Goal: Transaction & Acquisition: Purchase product/service

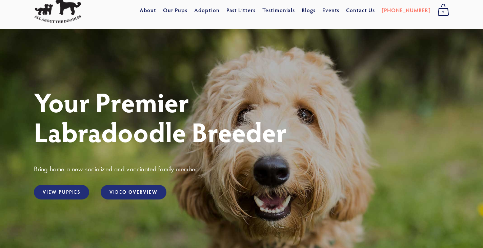
scroll to position [15, 0]
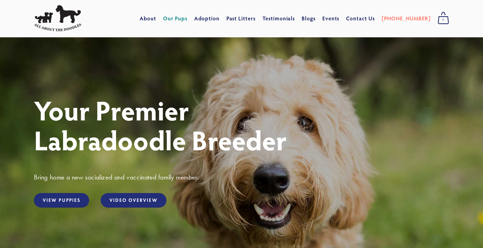
click at [188, 19] on link "Our Pups" at bounding box center [175, 18] width 25 height 12
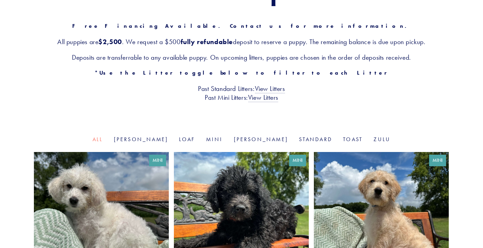
scroll to position [209, 0]
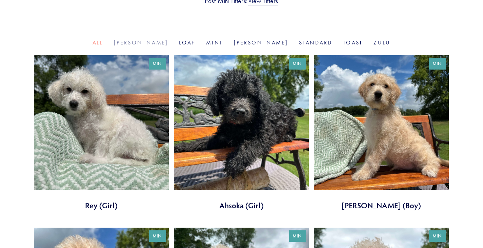
click at [162, 43] on link "Goldie" at bounding box center [141, 42] width 55 height 6
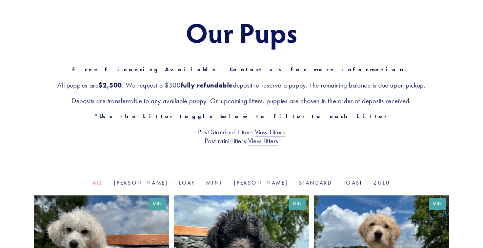
scroll to position [65, 0]
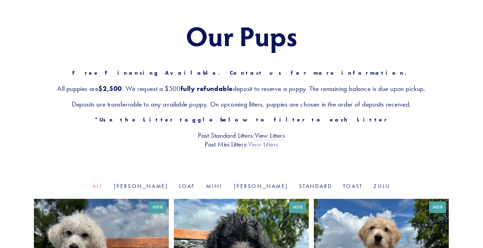
click at [271, 146] on link "View Litters" at bounding box center [263, 144] width 30 height 9
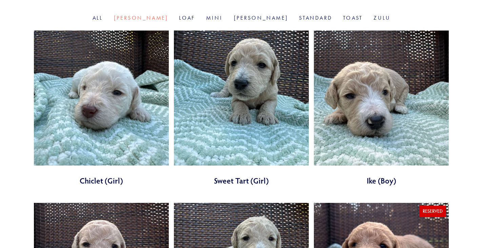
scroll to position [243, 0]
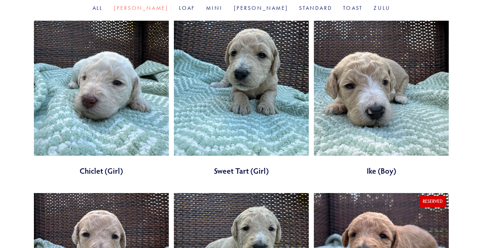
click at [425, 108] on link at bounding box center [381, 98] width 135 height 155
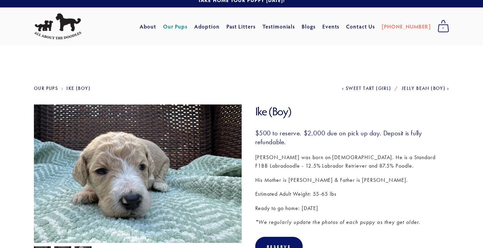
scroll to position [8, 0]
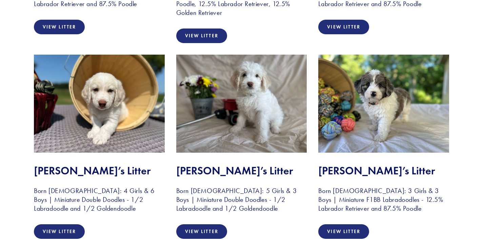
scroll to position [716, 0]
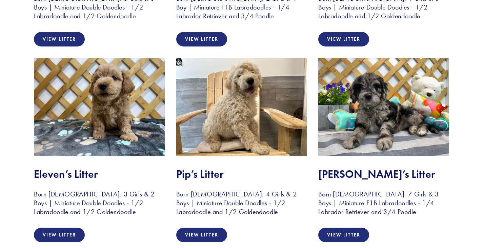
scroll to position [1497, 0]
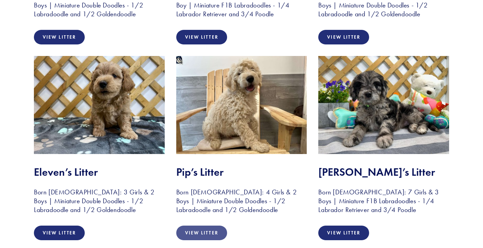
click at [207, 235] on link "View Litter" at bounding box center [201, 232] width 51 height 15
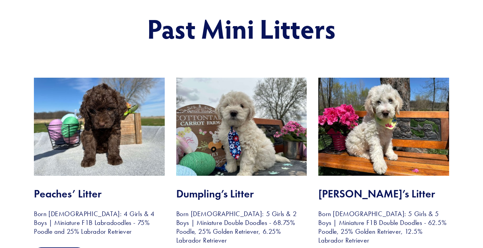
scroll to position [79, 0]
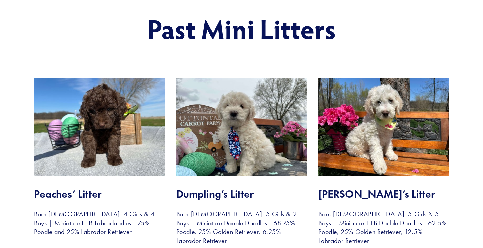
click at [216, 144] on img at bounding box center [241, 127] width 131 height 98
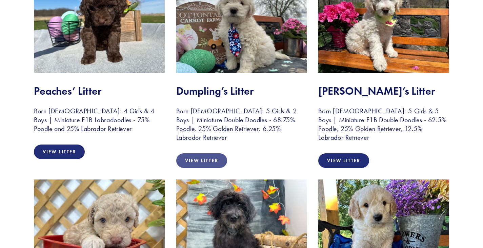
click at [208, 165] on link "View Litter" at bounding box center [201, 160] width 51 height 15
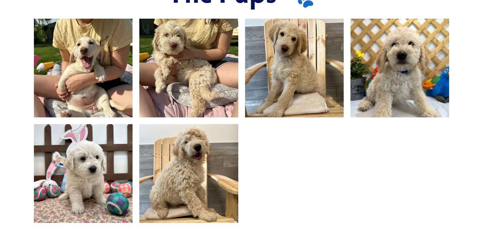
scroll to position [374, 0]
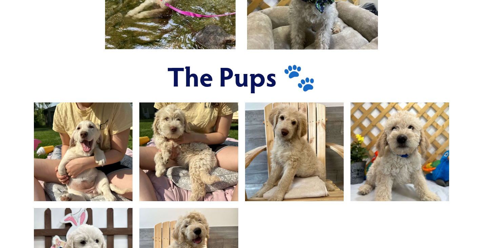
click at [194, 152] on img at bounding box center [188, 151] width 131 height 99
click at [410, 172] on img at bounding box center [399, 151] width 131 height 99
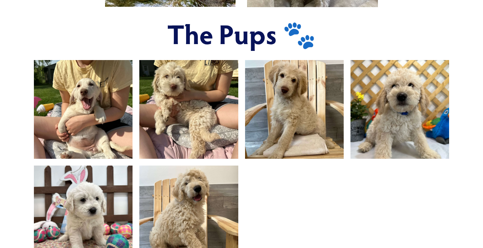
scroll to position [415, 0]
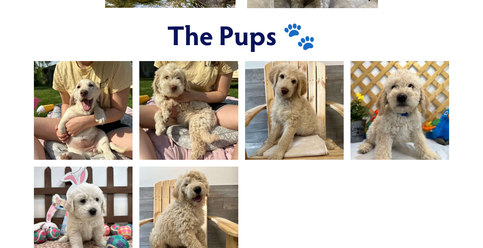
click at [189, 179] on img at bounding box center [188, 215] width 131 height 99
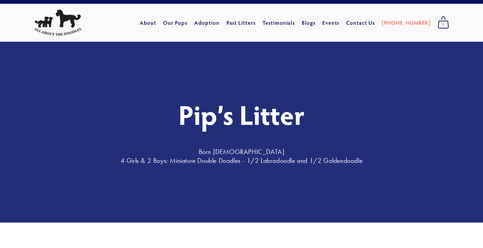
scroll to position [0, 0]
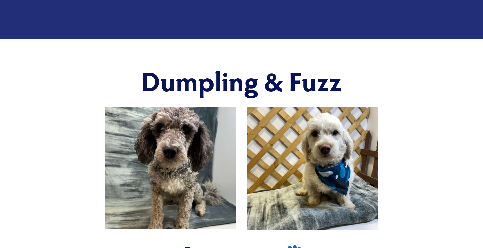
scroll to position [197, 0]
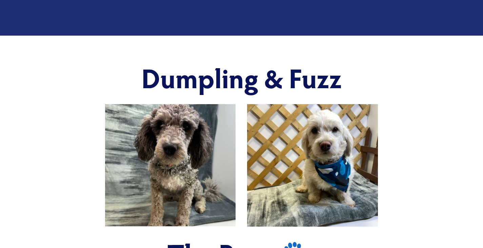
click at [116, 183] on img at bounding box center [170, 165] width 131 height 122
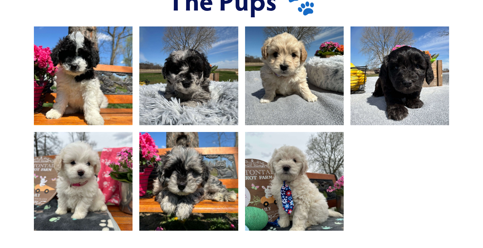
scroll to position [450, 0]
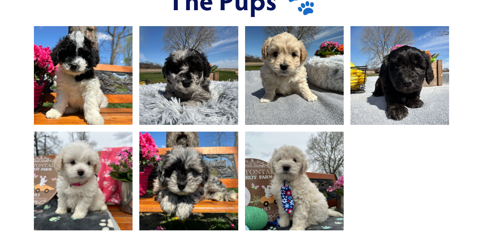
click at [282, 196] on img at bounding box center [293, 180] width 131 height 99
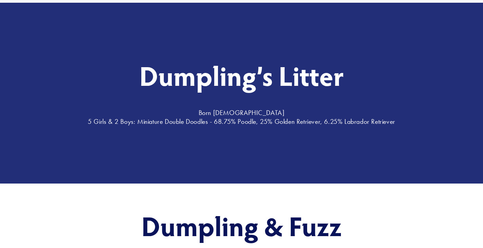
scroll to position [0, 0]
